Goal: Task Accomplishment & Management: Manage account settings

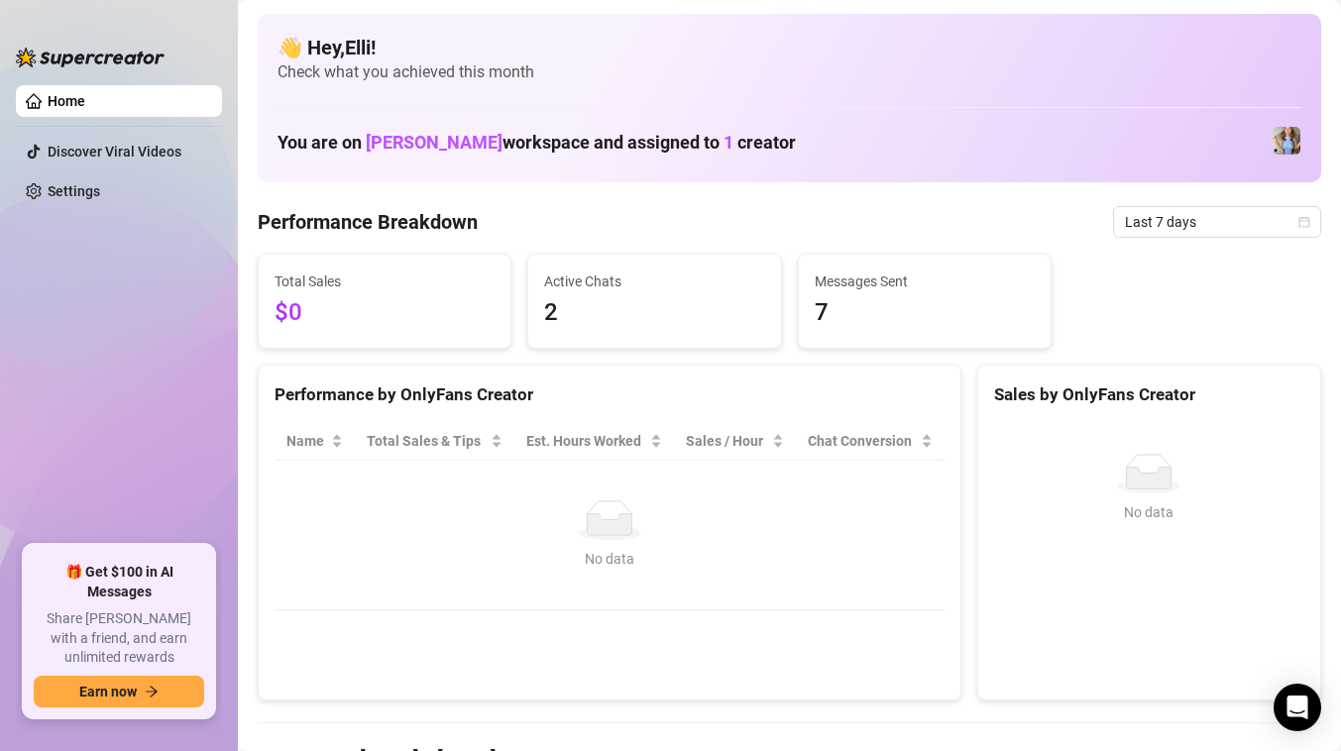
click at [140, 464] on ul "Home Discover Viral Videos Settings" at bounding box center [119, 307] width 206 height 460
click at [468, 653] on div "Performance by OnlyFans Creator Name Total Sales & Tips Est. Hours Worked Sales…" at bounding box center [610, 533] width 704 height 337
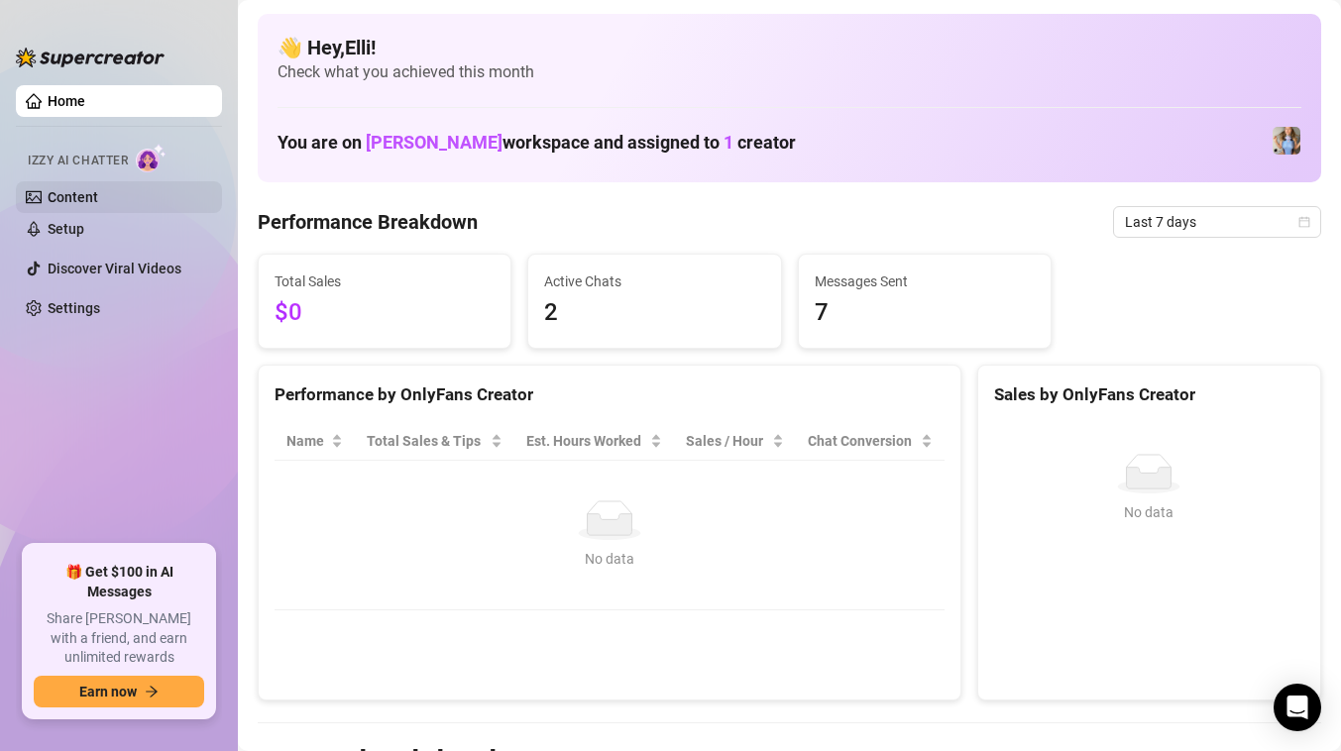
click at [55, 194] on link "Content" at bounding box center [73, 197] width 51 height 16
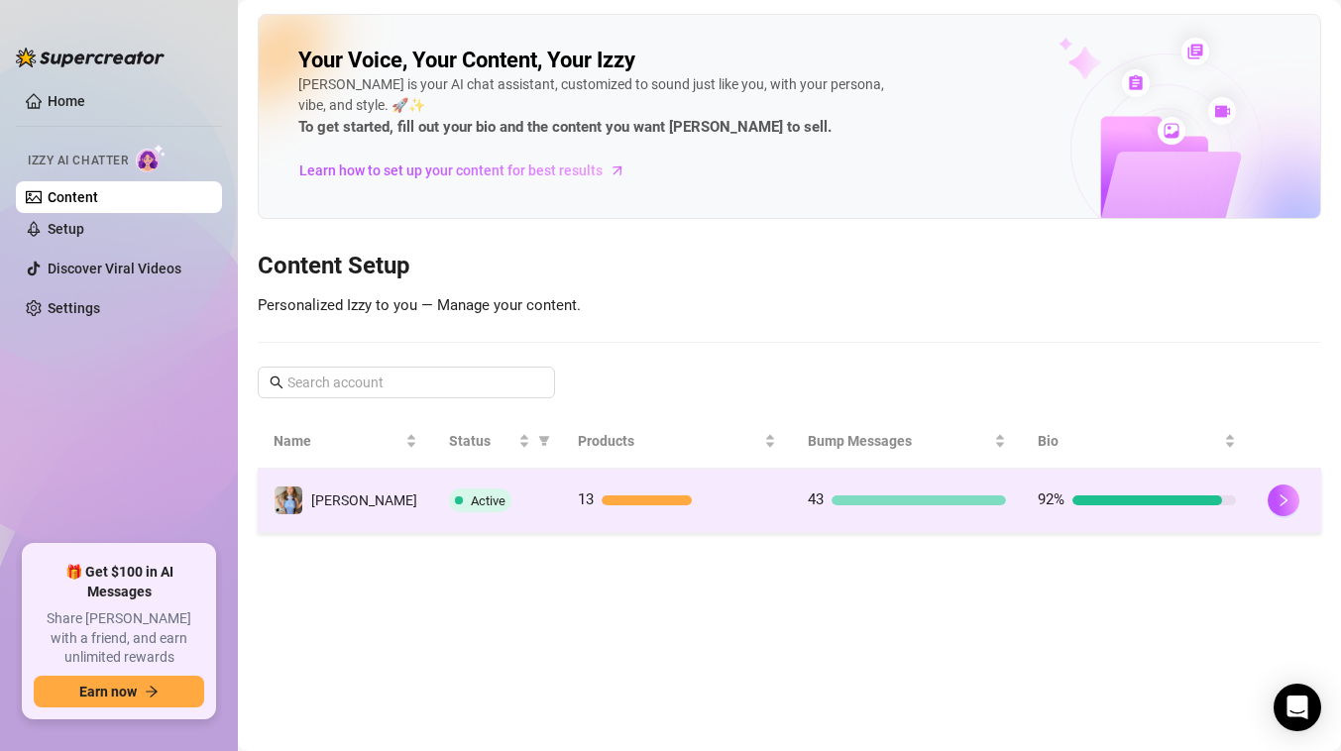
click at [494, 497] on div "Active" at bounding box center [497, 501] width 97 height 24
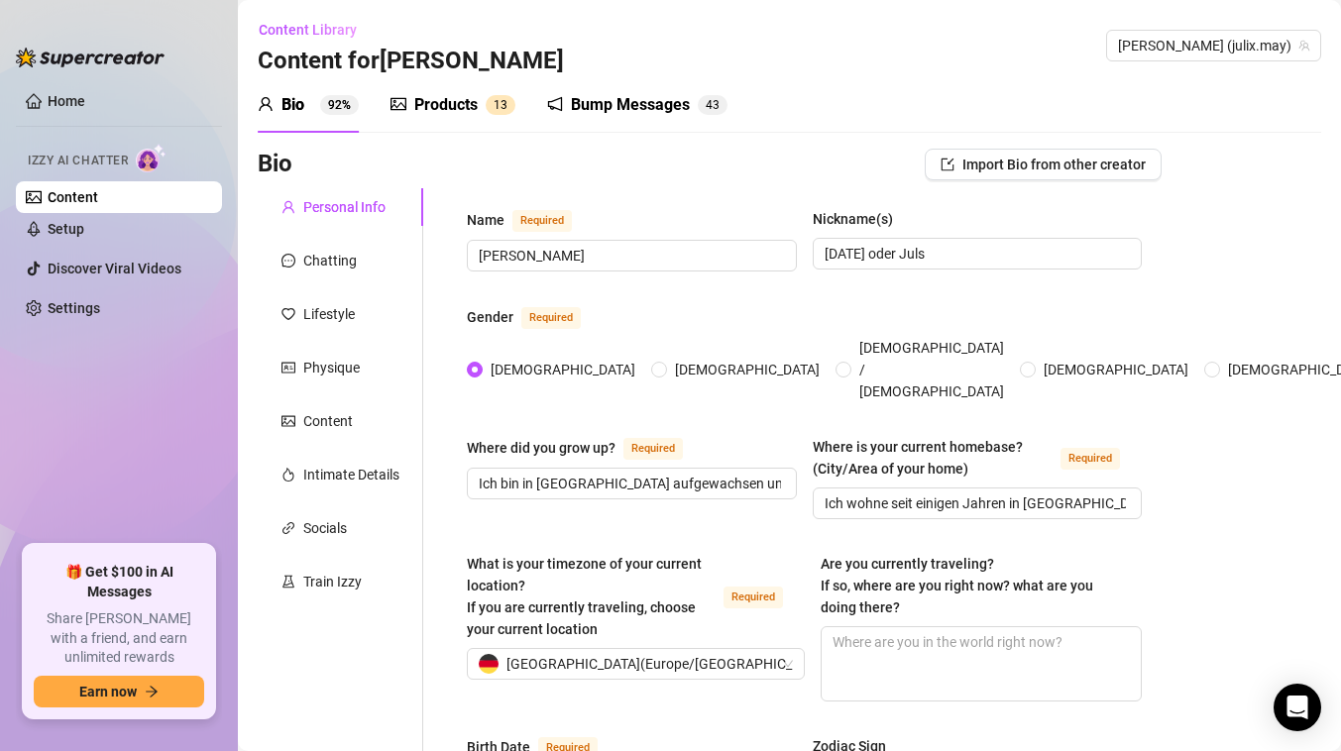
radio input "true"
type input "December 17th, 2001"
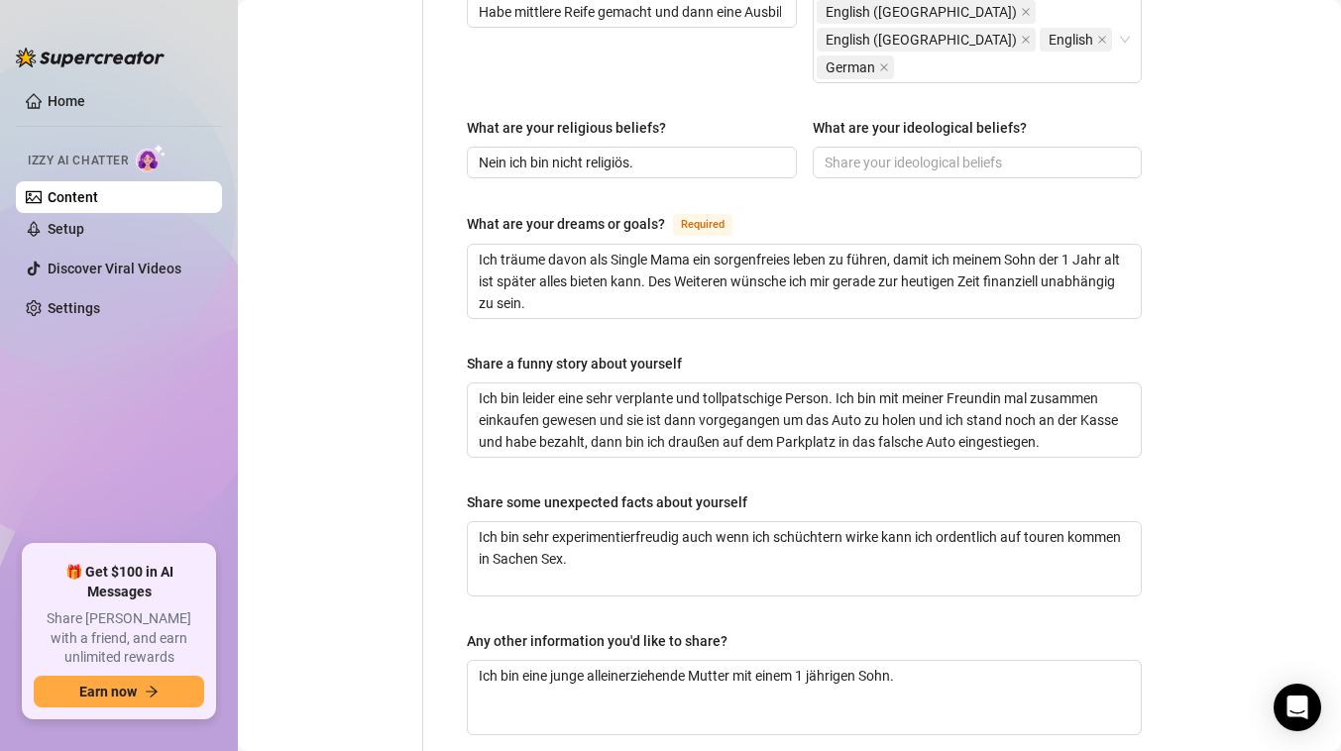
scroll to position [1180, 0]
